Goal: Find specific page/section: Find specific page/section

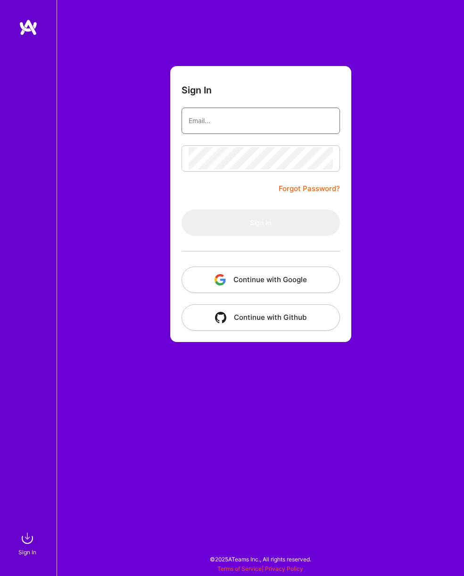
type input "[EMAIL_ADDRESS][DOMAIN_NAME]"
click at [260, 222] on button "Sign In" at bounding box center [260, 222] width 158 height 26
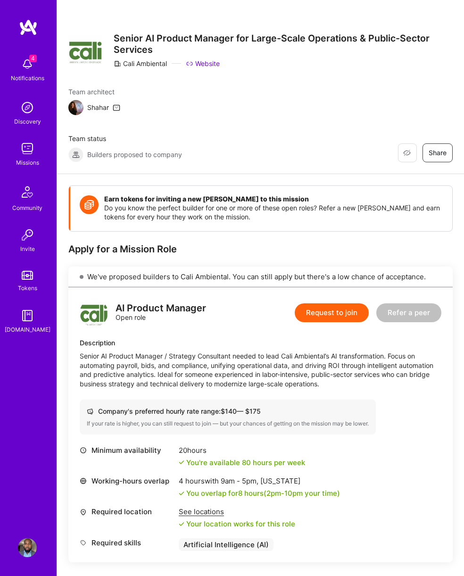
click at [22, 156] on img at bounding box center [27, 148] width 19 height 19
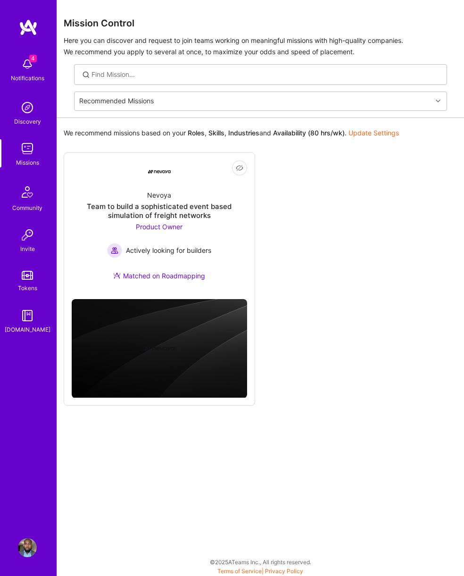
click at [225, 244] on div "Nevoya Team to build a sophisticated event based simulation of freight networks…" at bounding box center [159, 237] width 175 height 108
